Goal: Transaction & Acquisition: Download file/media

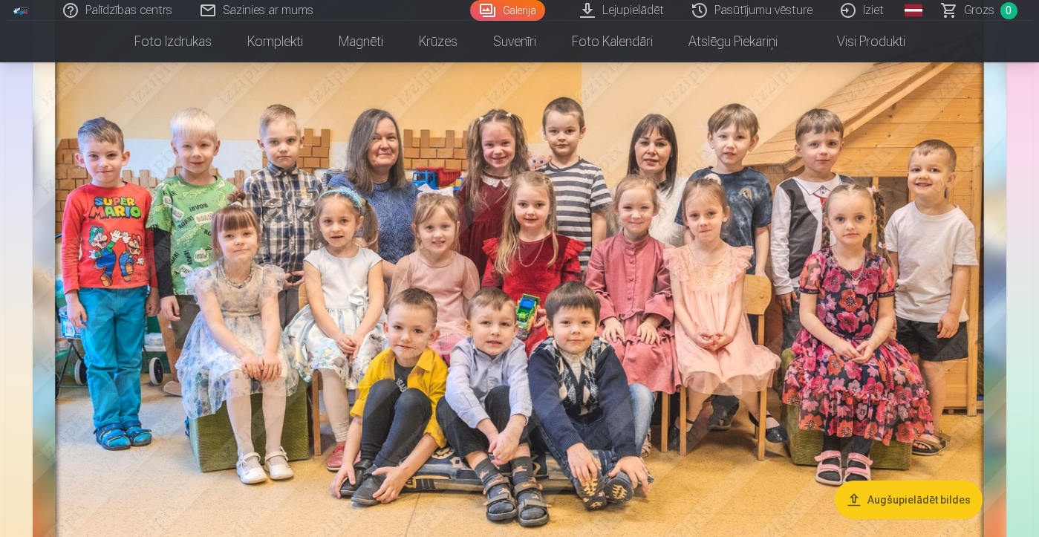
scroll to position [207, 0]
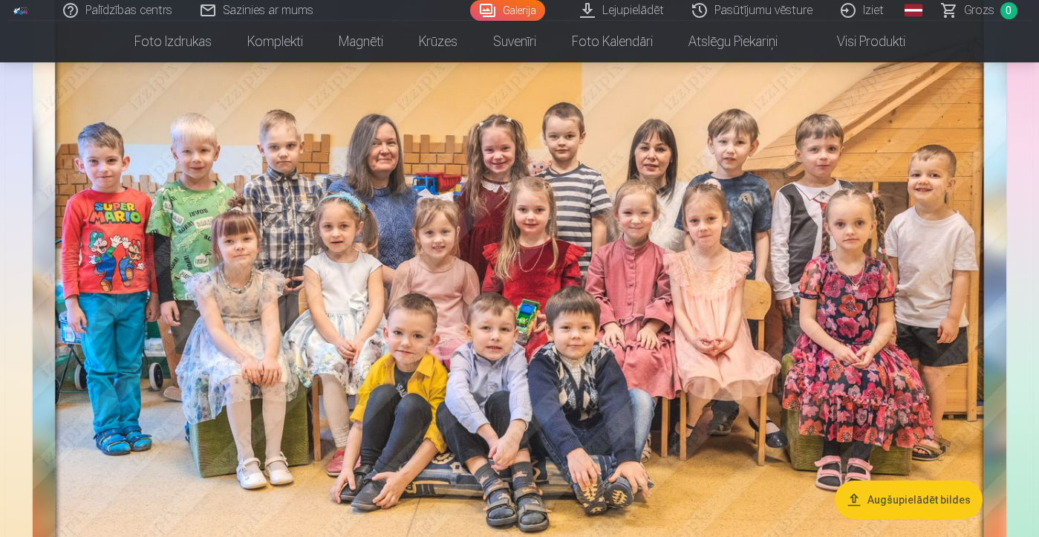
click at [744, 10] on link "Pasūtījumu vēsture" at bounding box center [753, 10] width 149 height 21
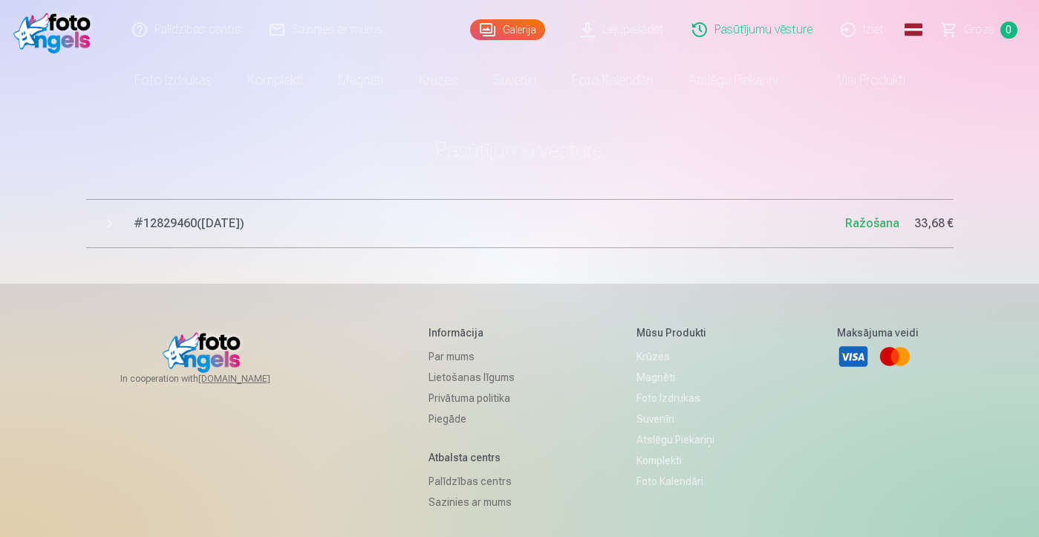
click at [236, 221] on span "# 12829460 ( [DATE] )" at bounding box center [490, 224] width 712 height 18
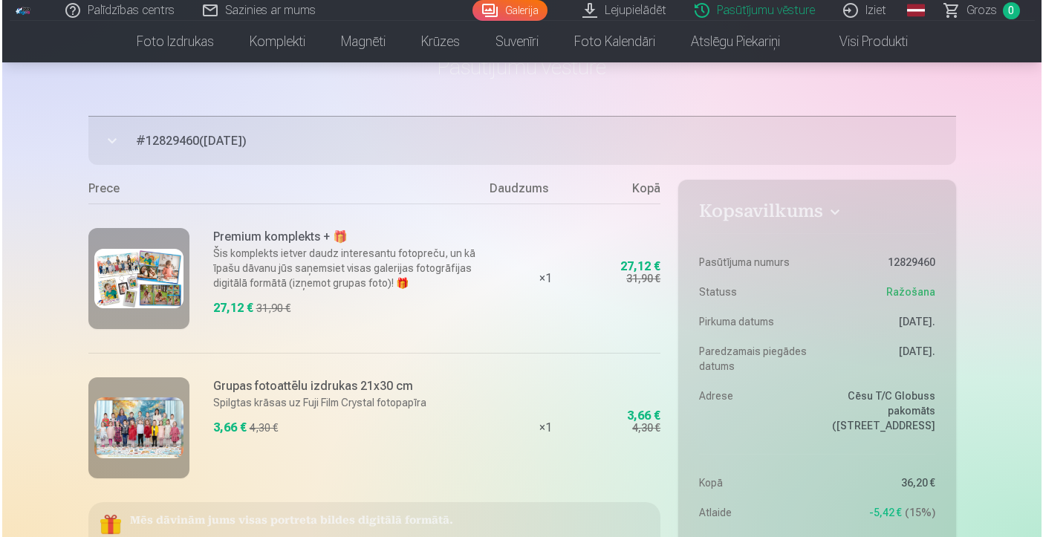
scroll to position [85, 0]
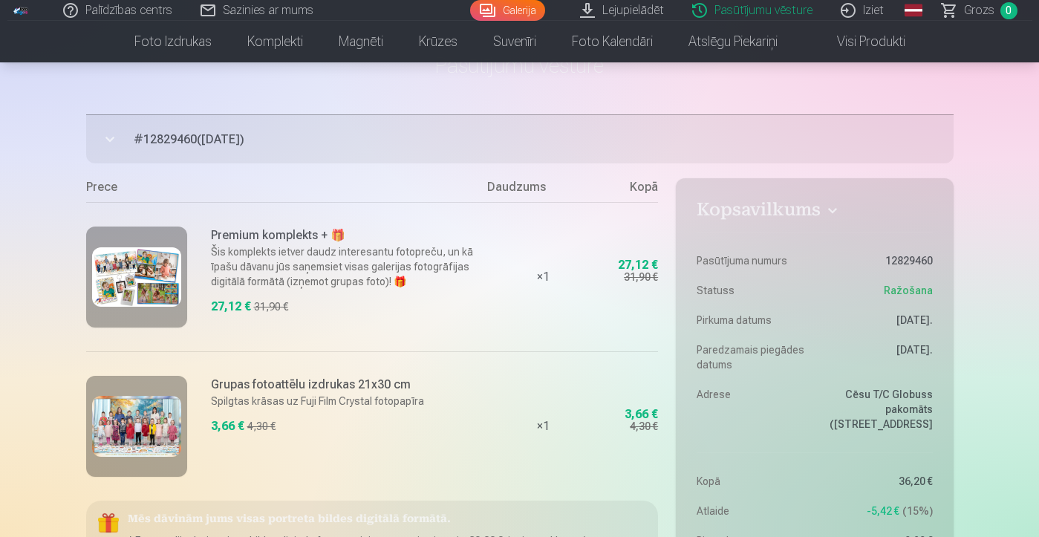
click at [136, 283] on img at bounding box center [136, 276] width 89 height 59
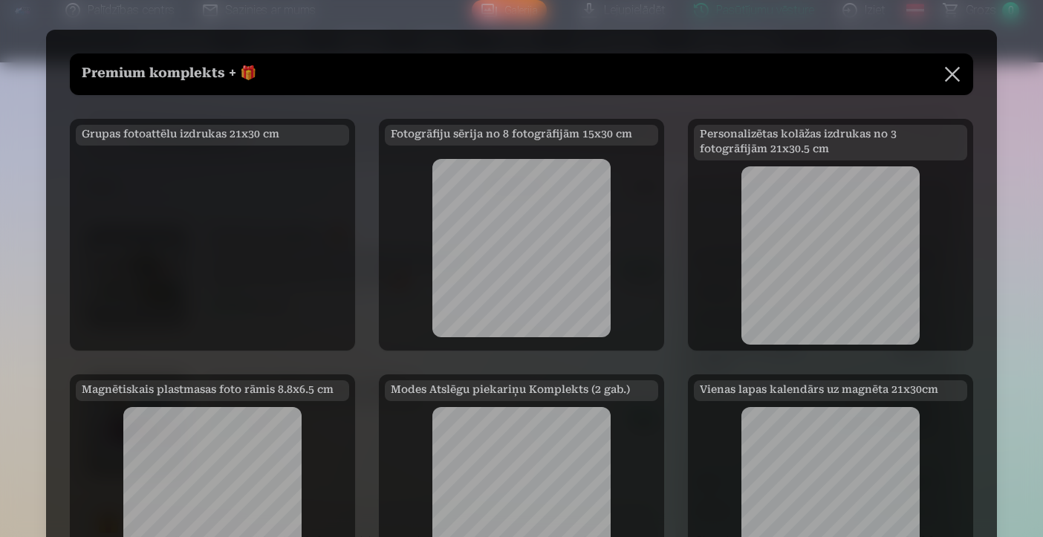
click at [184, 229] on div at bounding box center [212, 248] width 273 height 193
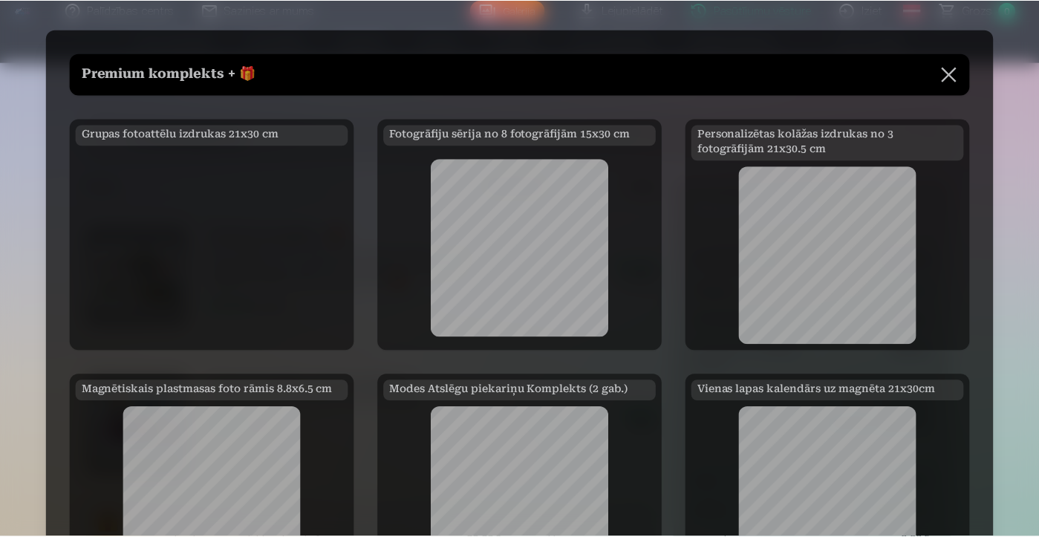
scroll to position [0, 0]
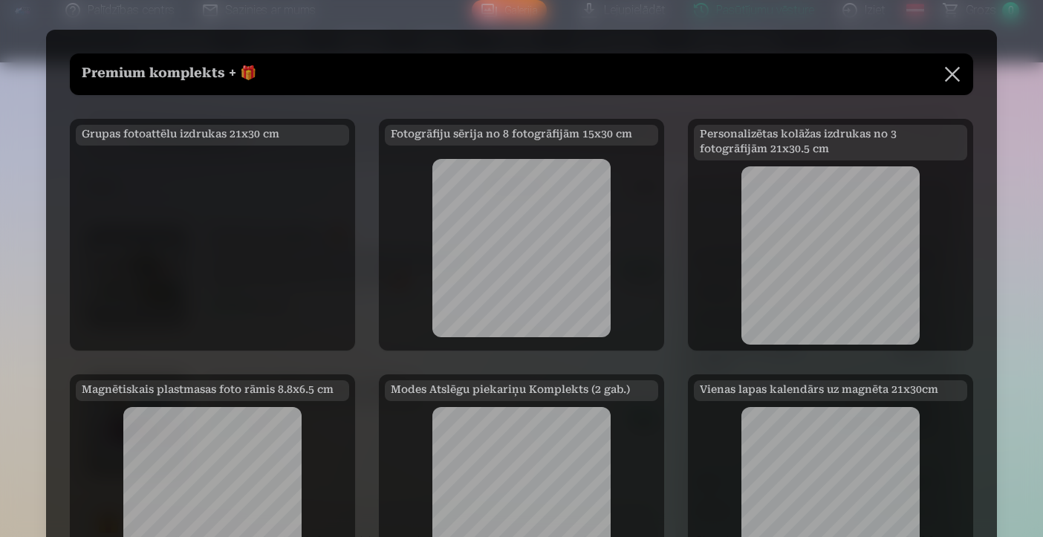
click at [957, 77] on button at bounding box center [953, 74] width 42 height 42
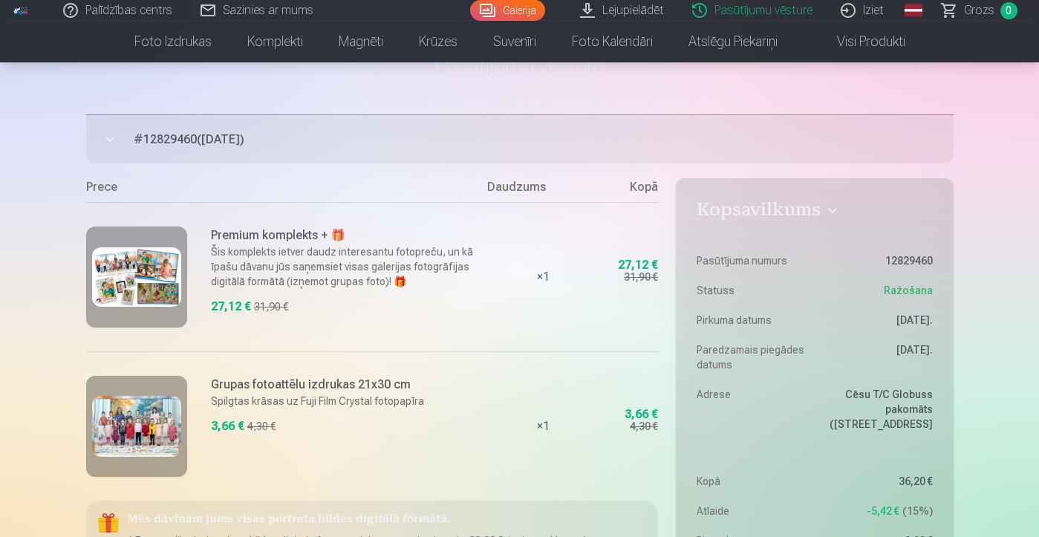
click at [652, 10] on link "Lejupielādēt" at bounding box center [623, 10] width 112 height 21
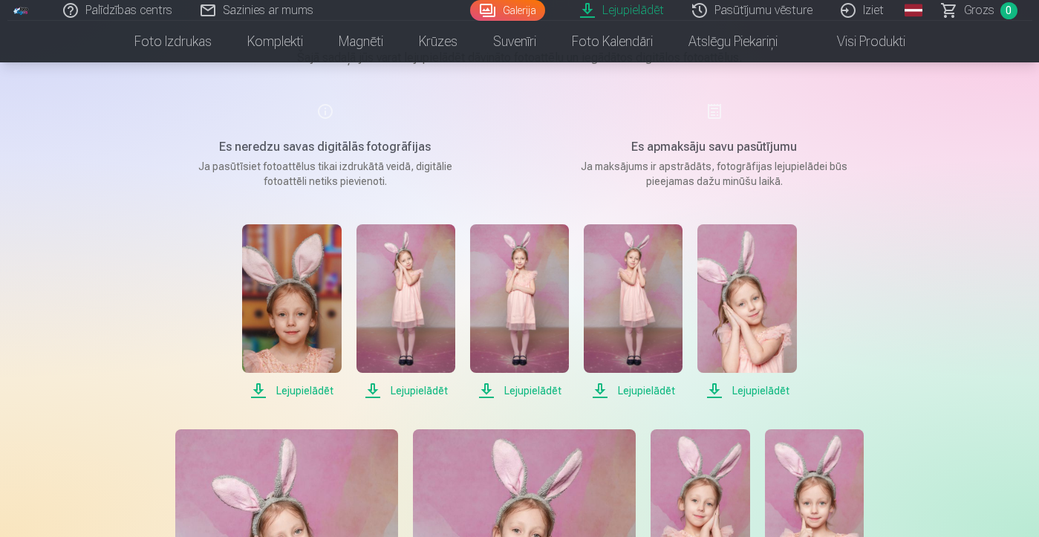
scroll to position [161, 0]
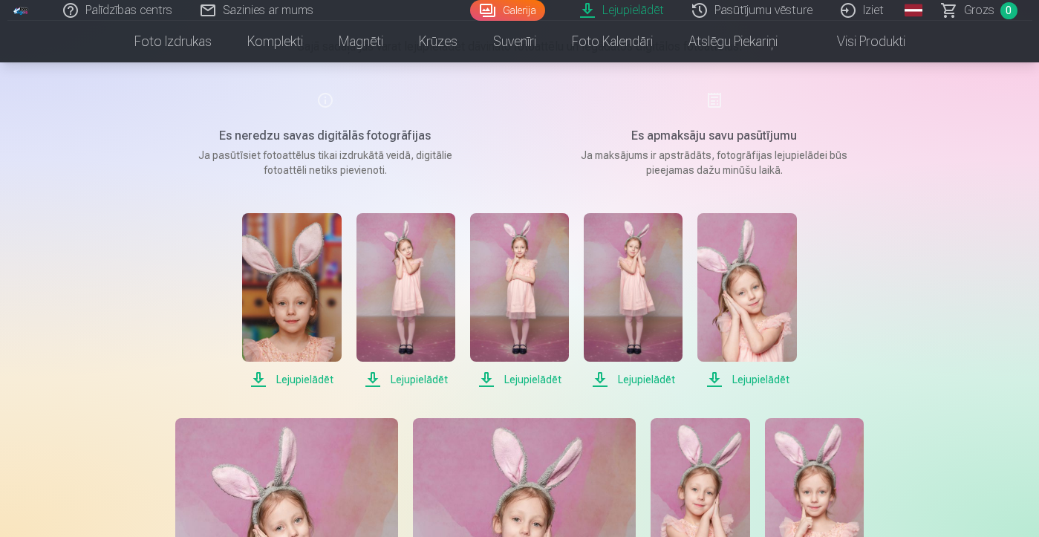
click at [295, 381] on span "Lejupielādēt" at bounding box center [291, 380] width 99 height 18
click at [412, 377] on span "Lejupielādēt" at bounding box center [406, 380] width 99 height 18
click at [521, 378] on span "Lejupielādēt" at bounding box center [519, 380] width 99 height 18
click at [656, 379] on span "Lejupielādēt" at bounding box center [633, 380] width 99 height 18
click at [748, 376] on span "Lejupielādēt" at bounding box center [747, 380] width 99 height 18
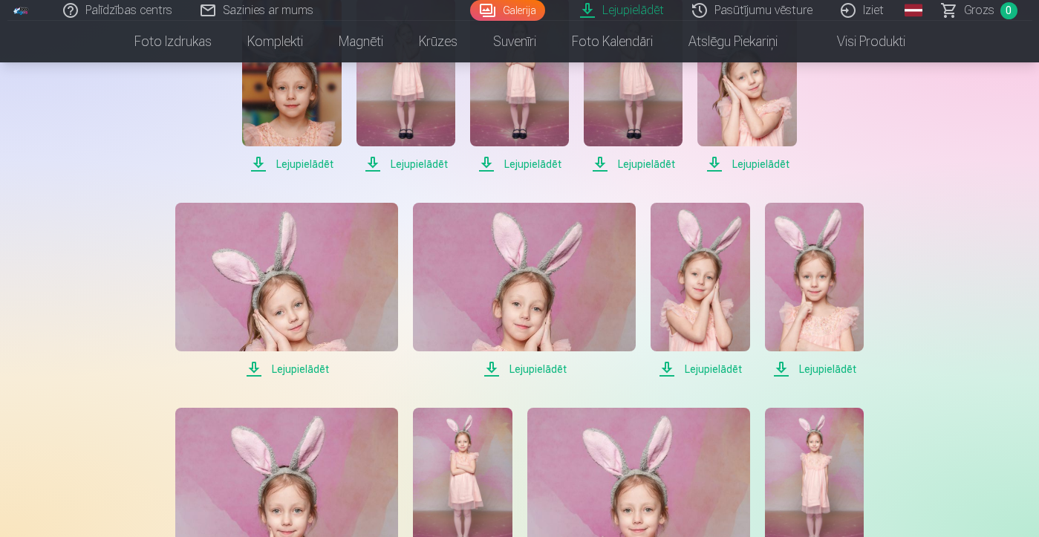
scroll to position [379, 0]
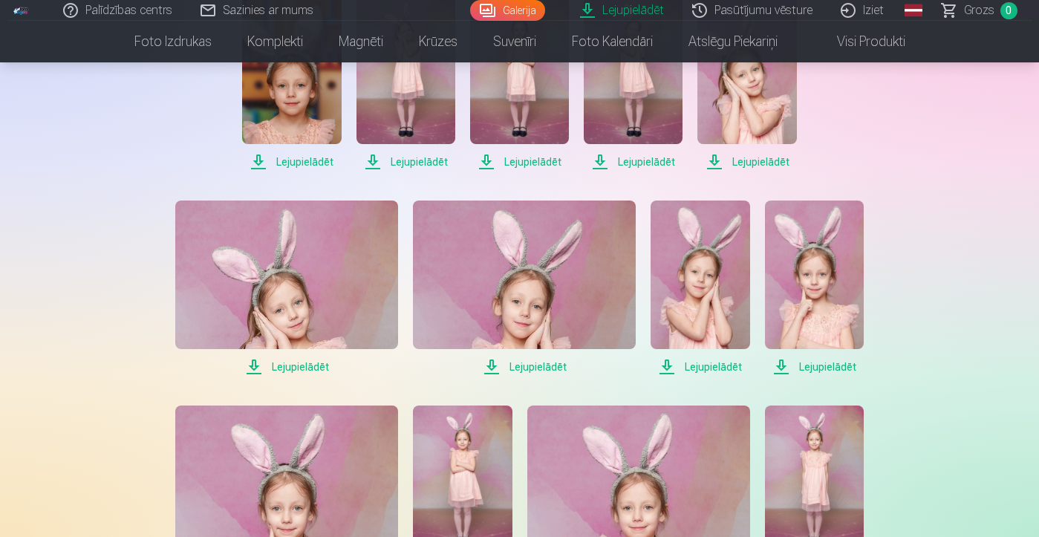
click at [307, 366] on span "Lejupielādēt" at bounding box center [286, 367] width 223 height 18
click at [533, 364] on span "Lejupielādēt" at bounding box center [524, 367] width 223 height 18
click at [707, 367] on span "Lejupielādēt" at bounding box center [700, 367] width 99 height 18
click at [828, 366] on span "Lejupielādēt" at bounding box center [814, 367] width 99 height 18
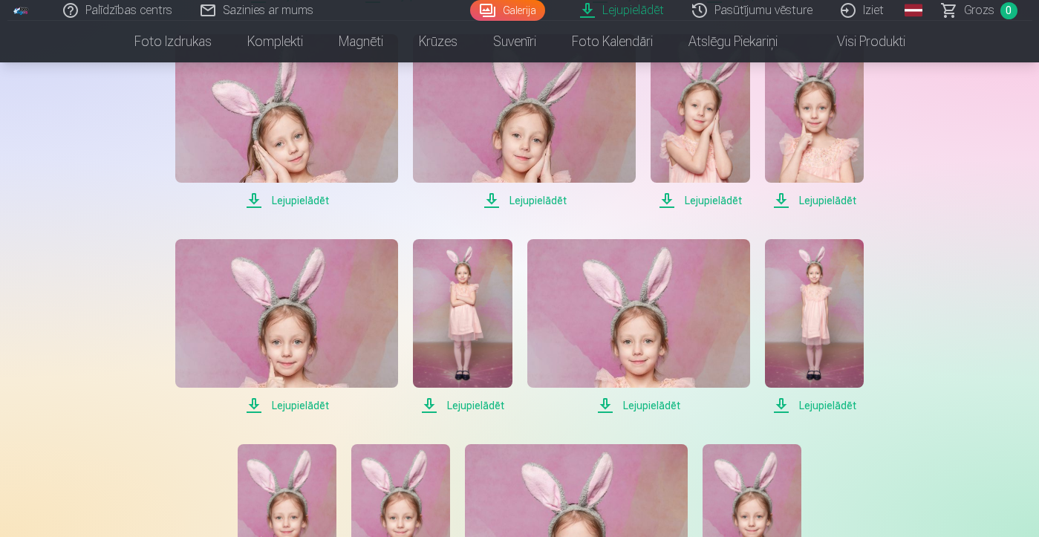
scroll to position [608, 0]
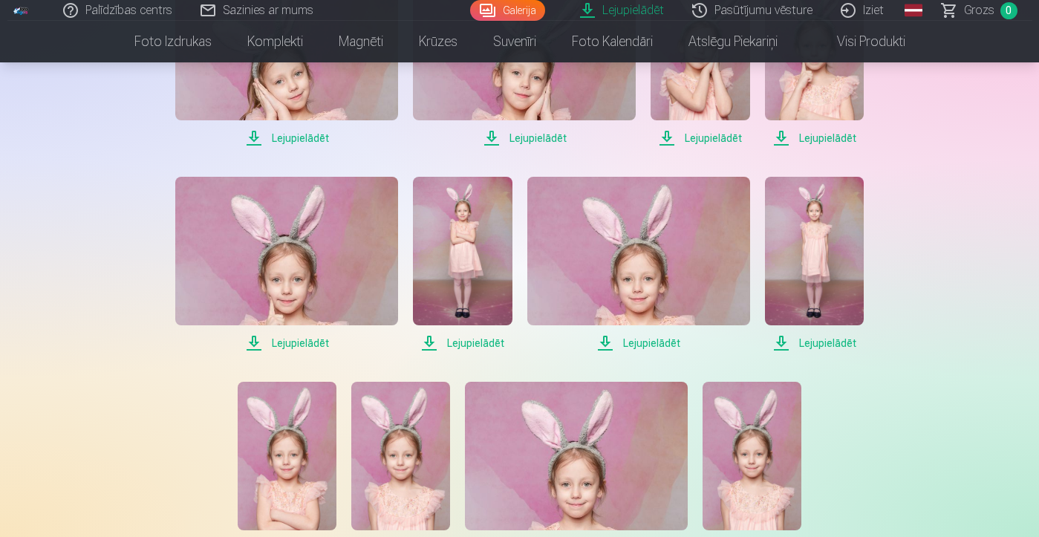
click at [293, 344] on span "Lejupielādēt" at bounding box center [286, 343] width 223 height 18
click at [467, 346] on span "Lejupielādēt" at bounding box center [462, 343] width 99 height 18
click at [652, 345] on span "Lejupielādēt" at bounding box center [638, 343] width 223 height 18
click at [845, 343] on span "Lejupielādēt" at bounding box center [814, 343] width 99 height 18
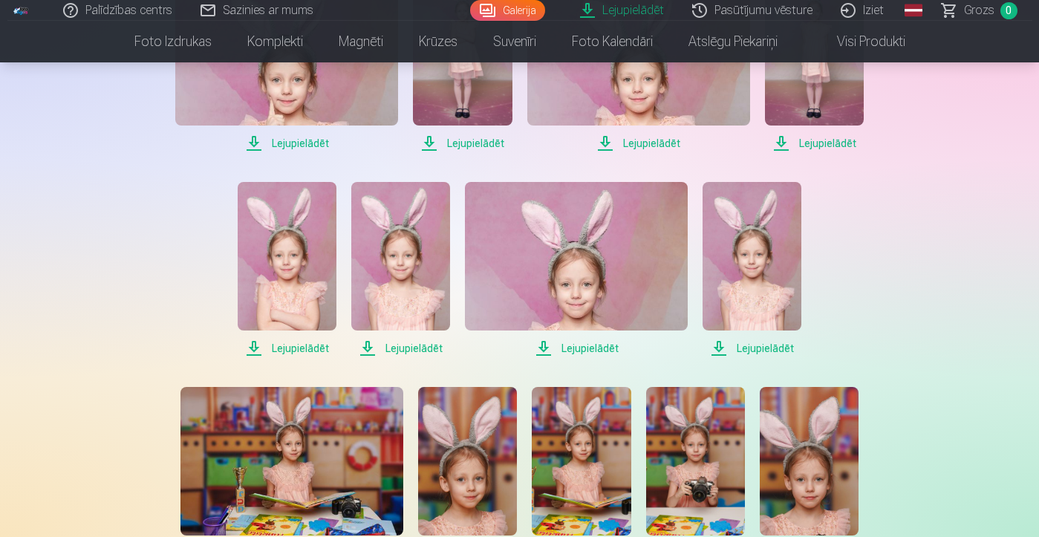
scroll to position [825, 0]
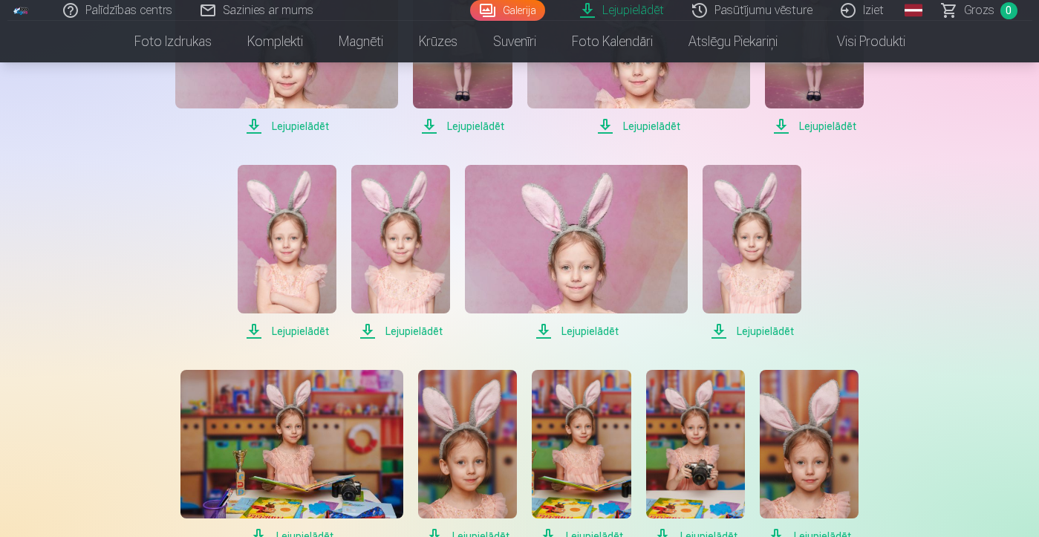
click at [299, 332] on span "Lejupielādēt" at bounding box center [287, 331] width 99 height 18
click at [411, 330] on span "Lejupielādēt" at bounding box center [400, 331] width 99 height 18
click at [611, 332] on span "Lejupielādēt" at bounding box center [576, 331] width 223 height 18
click at [773, 331] on span "Lejupielādēt" at bounding box center [752, 331] width 99 height 18
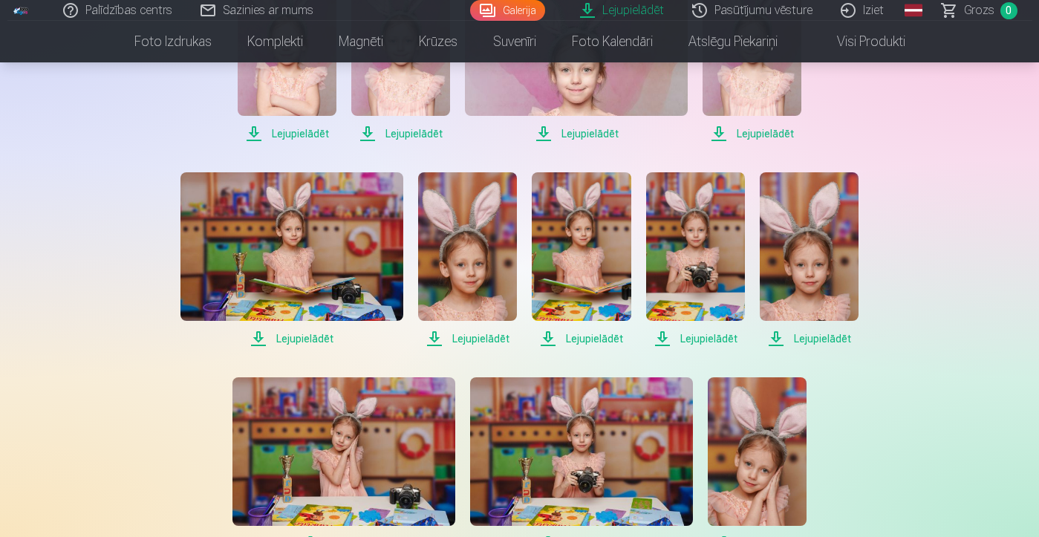
scroll to position [1023, 0]
click at [302, 338] on span "Lejupielādēt" at bounding box center [292, 338] width 223 height 18
click at [487, 340] on span "Lejupielādēt" at bounding box center [467, 338] width 99 height 18
click at [598, 337] on span "Lejupielādēt" at bounding box center [581, 338] width 99 height 18
click at [709, 334] on span "Lejupielādēt" at bounding box center [695, 338] width 99 height 18
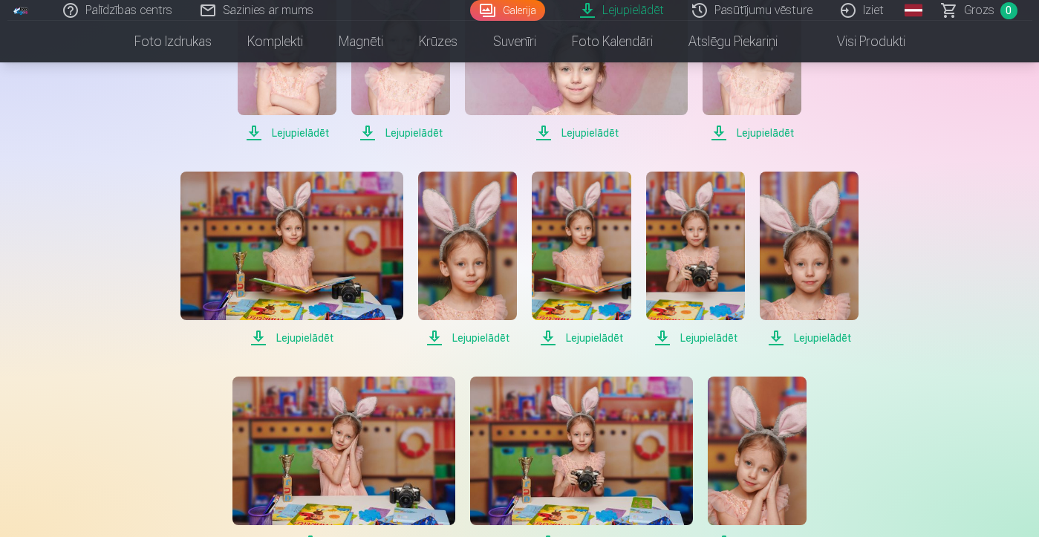
click at [808, 342] on span "Lejupielādēt" at bounding box center [809, 338] width 99 height 18
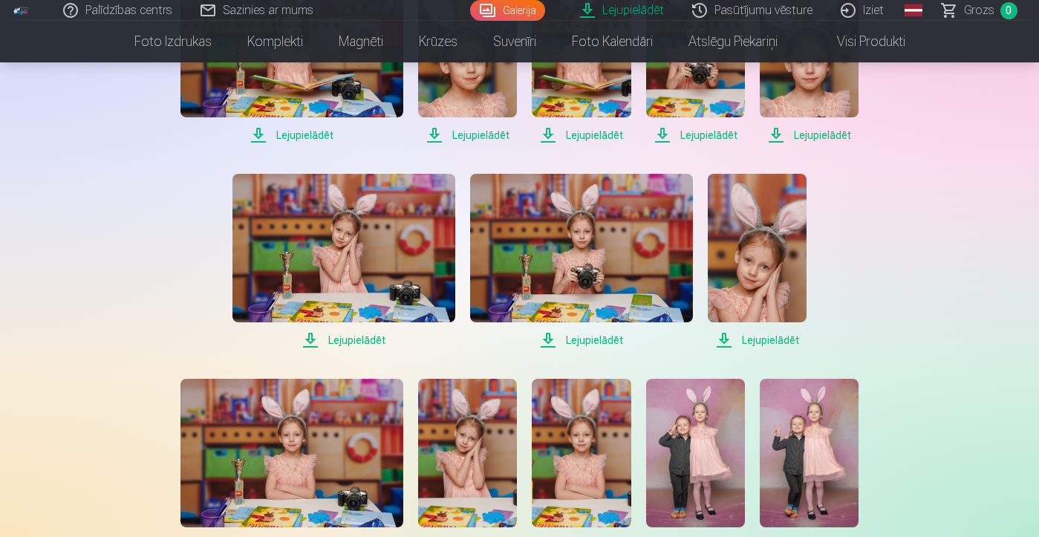
scroll to position [1224, 0]
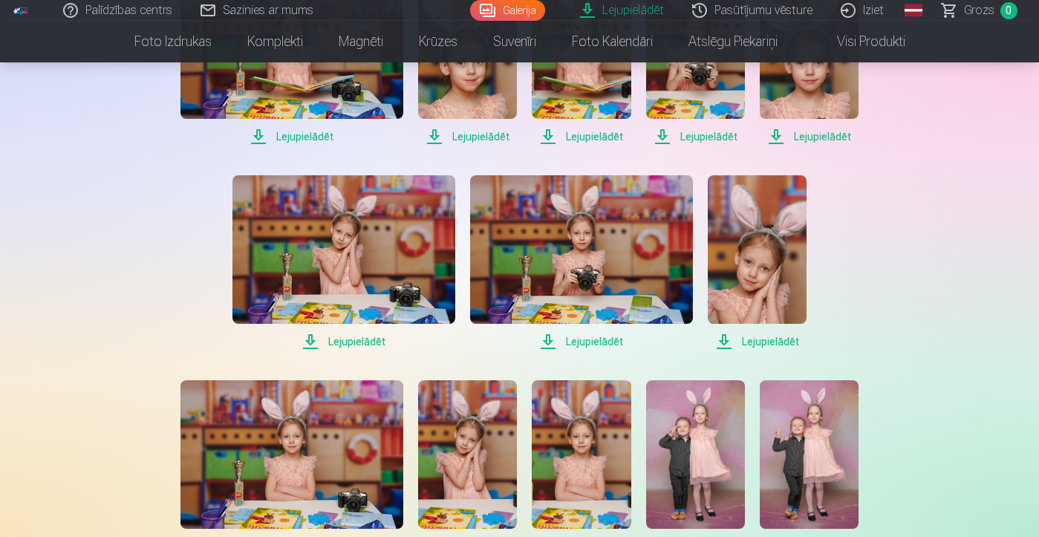
click at [356, 340] on span "Lejupielādēt" at bounding box center [344, 342] width 223 height 18
click at [594, 342] on span "Lejupielādēt" at bounding box center [581, 342] width 223 height 18
click at [797, 342] on span "Lejupielādēt" at bounding box center [757, 342] width 99 height 18
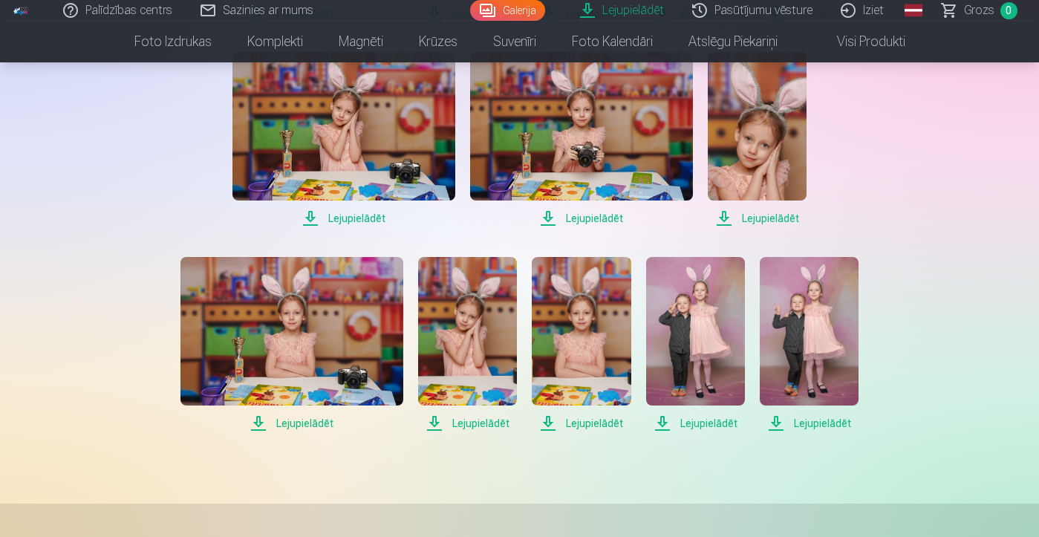
scroll to position [1349, 0]
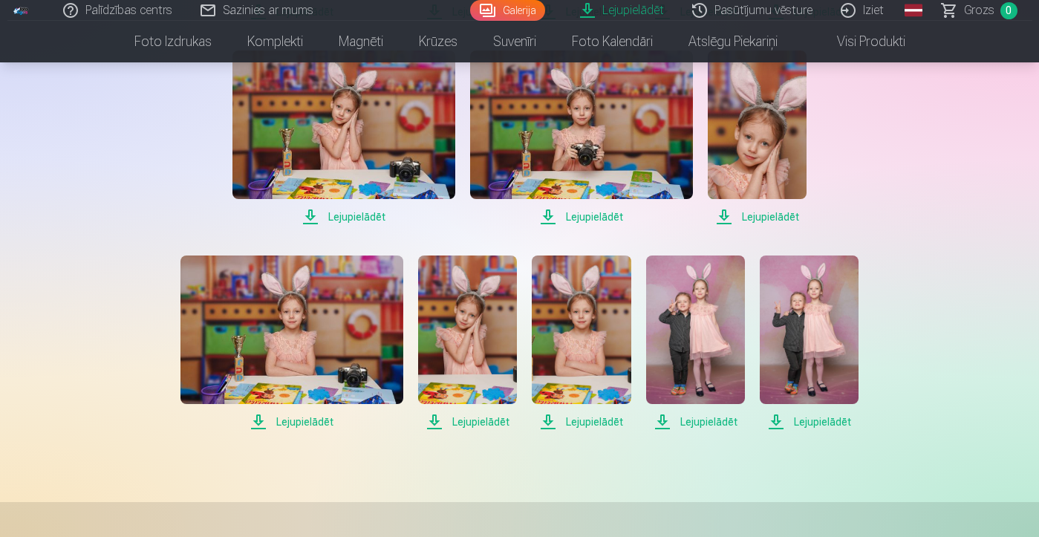
click at [317, 423] on span "Lejupielādēt" at bounding box center [292, 422] width 223 height 18
click at [486, 421] on span "Lejupielādēt" at bounding box center [467, 422] width 99 height 18
click at [610, 421] on span "Lejupielādēt" at bounding box center [581, 422] width 99 height 18
click at [704, 421] on span "Lejupielādēt" at bounding box center [695, 422] width 99 height 18
click at [829, 420] on span "Lejupielādēt" at bounding box center [809, 422] width 99 height 18
